Goal: Check status: Check status

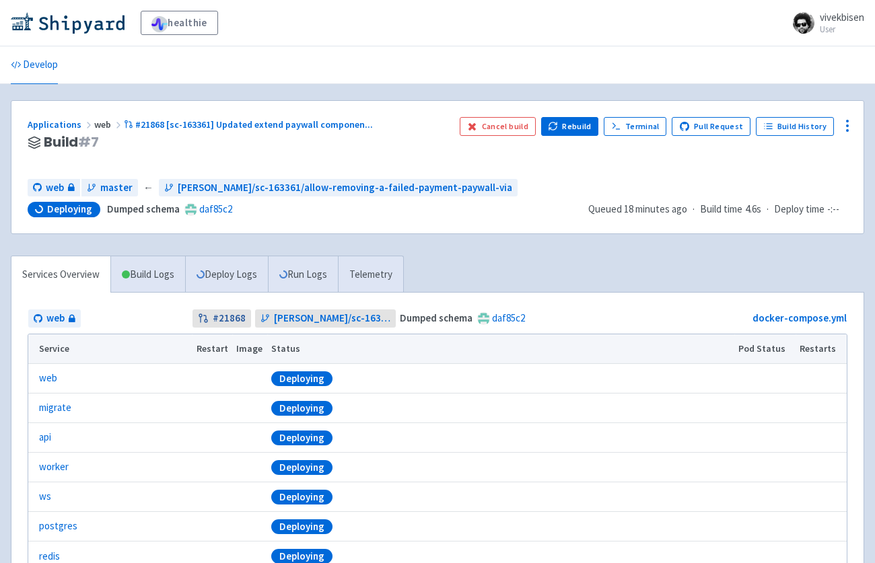
scroll to position [116, 0]
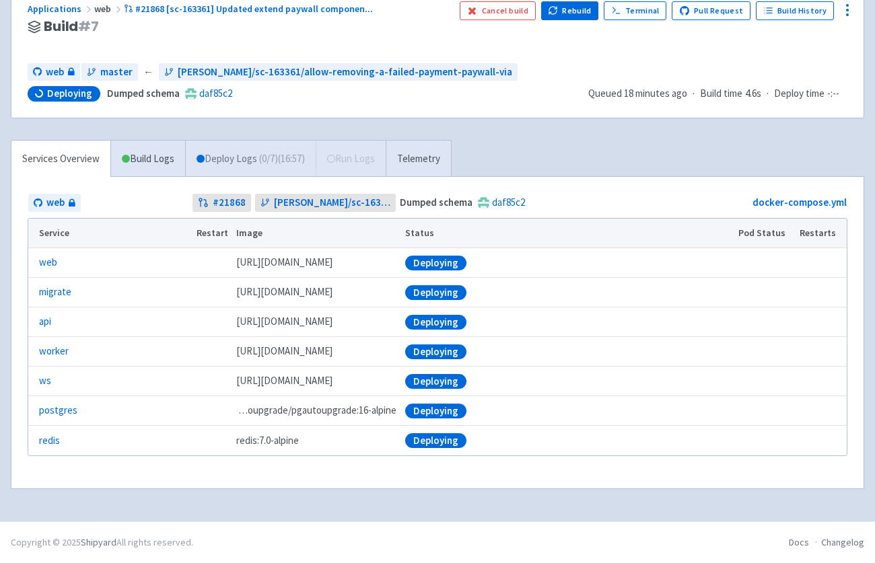
click at [233, 159] on link "Deploy Logs ( 0 / 7 ) (16:57)" at bounding box center [250, 159] width 131 height 37
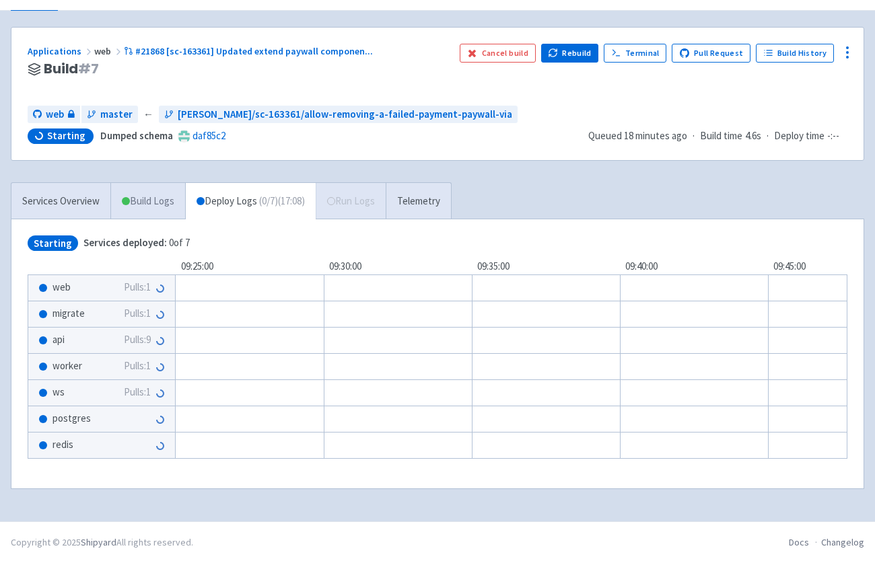
click at [151, 197] on link "Build Logs" at bounding box center [148, 201] width 74 height 37
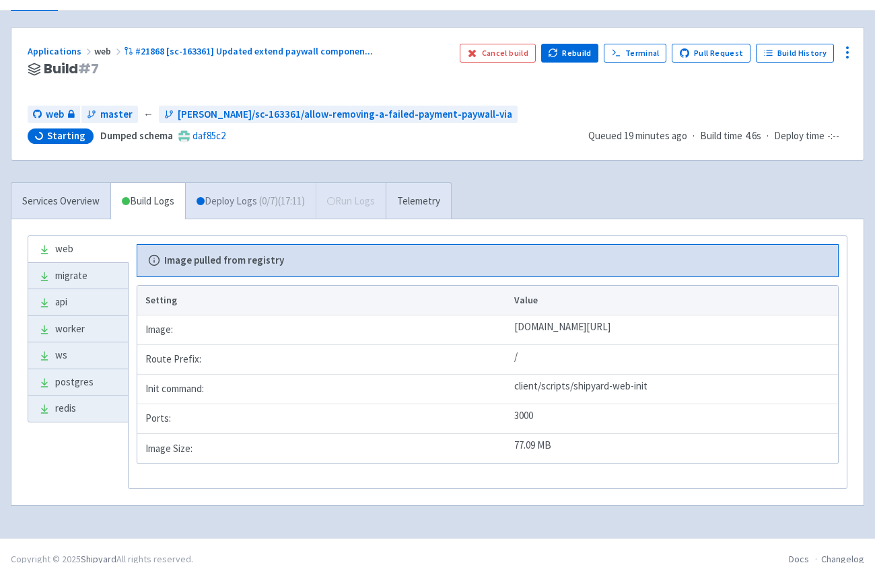
click at [254, 195] on link "Deploy Logs ( 0 / 7 ) (17:11)" at bounding box center [250, 201] width 131 height 37
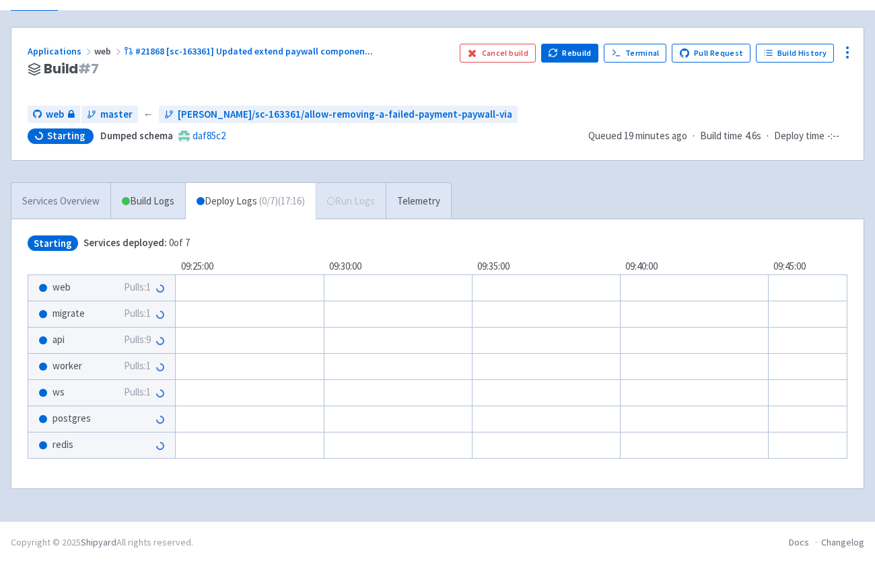
click at [78, 185] on link "Services Overview" at bounding box center [60, 201] width 99 height 37
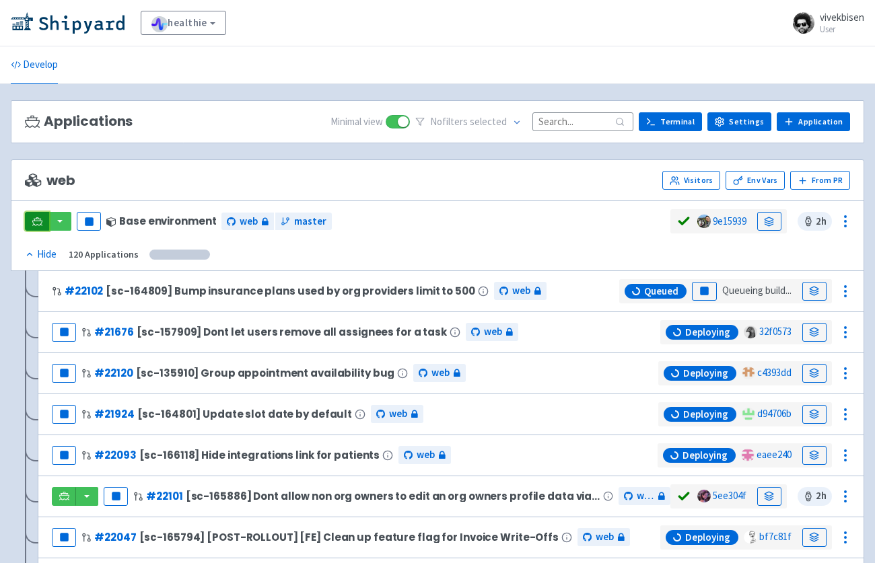
click at [43, 216] on link at bounding box center [37, 221] width 24 height 19
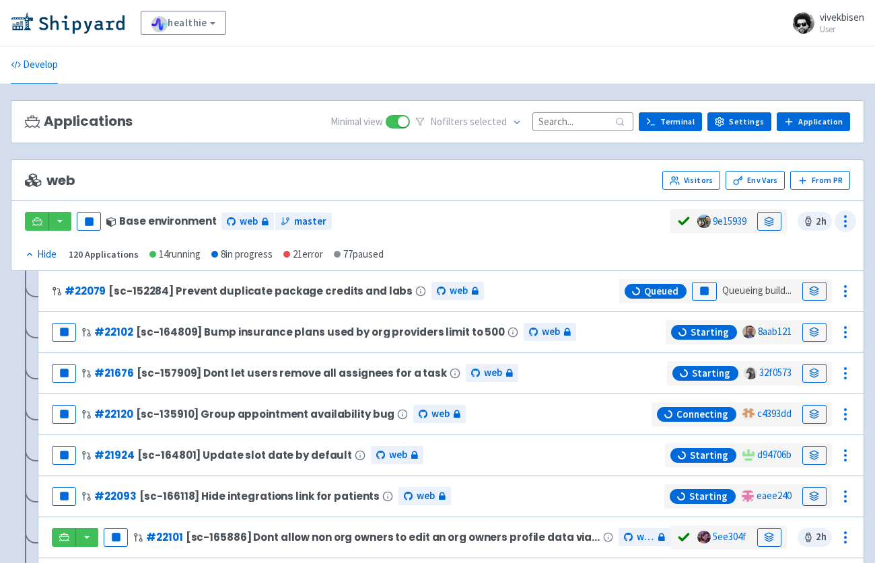
click at [845, 216] on circle at bounding box center [844, 216] width 1 height 1
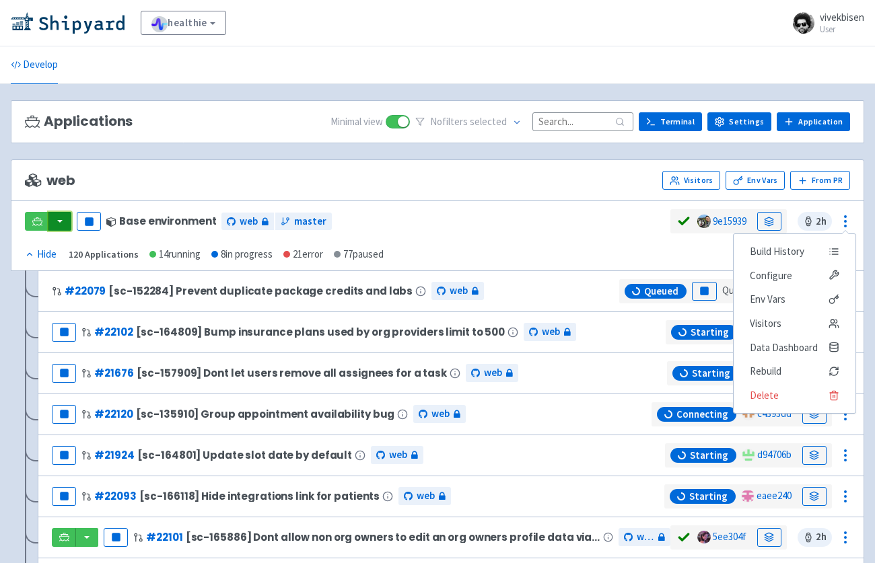
click at [63, 223] on button "button" at bounding box center [59, 221] width 23 height 19
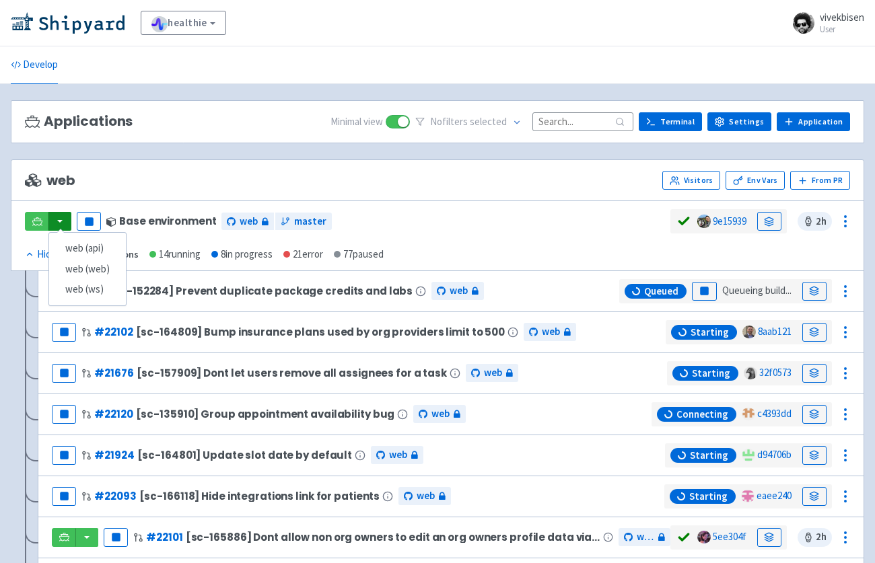
click at [585, 228] on div "web (api) web (web) web (ws) Pause Base environment web master" at bounding box center [347, 221] width 645 height 24
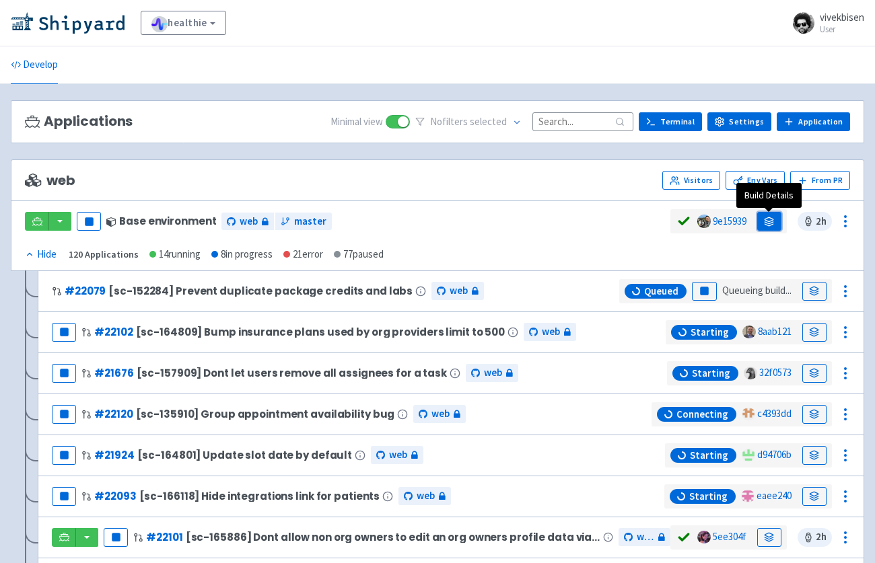
click at [760, 222] on link at bounding box center [769, 221] width 24 height 19
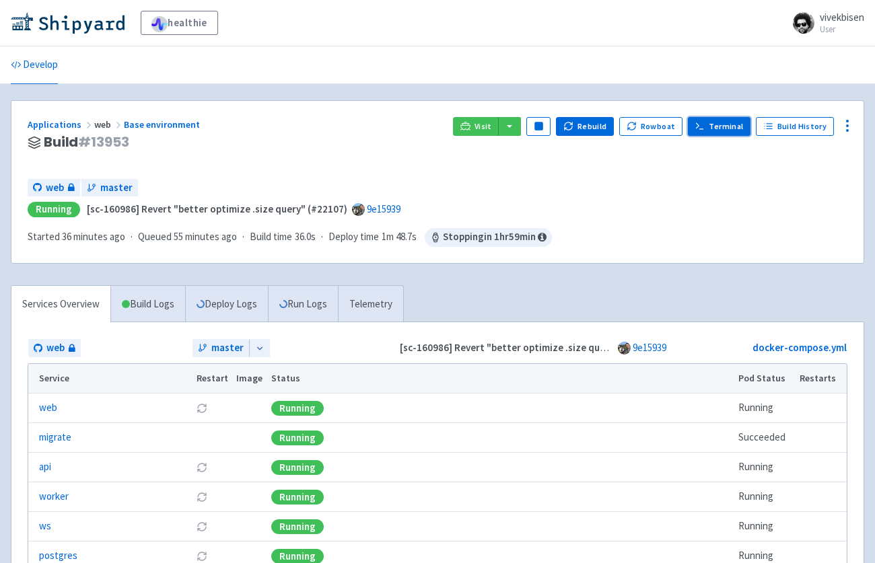
click at [722, 124] on link "Terminal" at bounding box center [719, 126] width 63 height 19
